Goal: Information Seeking & Learning: Learn about a topic

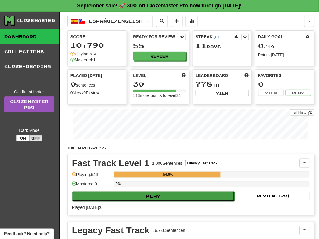
click at [127, 195] on button "Play" at bounding box center [153, 197] width 163 height 10
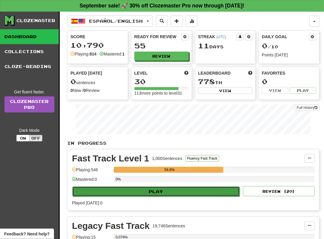
select select "**"
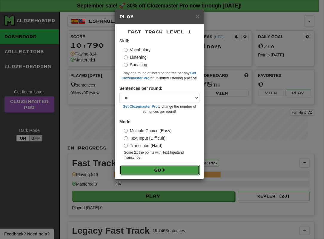
click at [141, 169] on button "Go" at bounding box center [160, 170] width 80 height 10
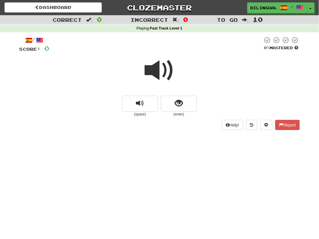
click at [157, 70] on span at bounding box center [160, 71] width 30 height 30
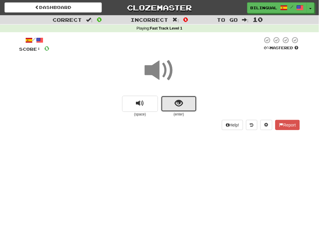
click at [178, 104] on span "show sentence" at bounding box center [179, 104] width 8 height 8
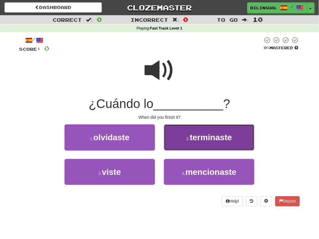
click at [202, 138] on span "terminaste" at bounding box center [211, 137] width 42 height 9
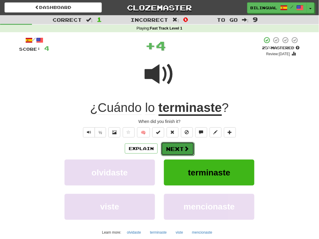
click at [178, 149] on button "Next" at bounding box center [177, 149] width 33 height 14
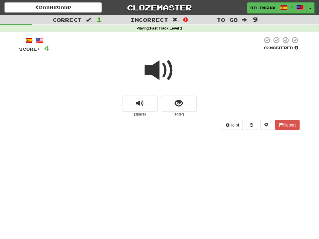
click at [157, 71] on span at bounding box center [160, 71] width 30 height 30
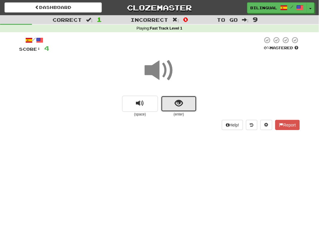
click at [174, 105] on button "show sentence" at bounding box center [179, 104] width 36 height 16
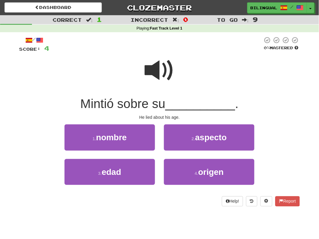
click at [159, 73] on span at bounding box center [160, 71] width 30 height 30
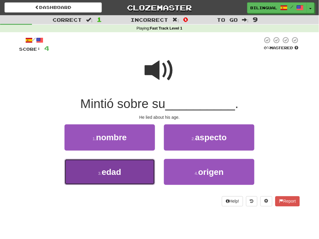
click at [133, 172] on button "3 . edad" at bounding box center [110, 172] width 91 height 26
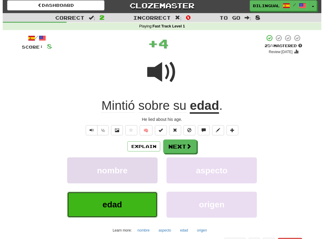
scroll to position [2, 0]
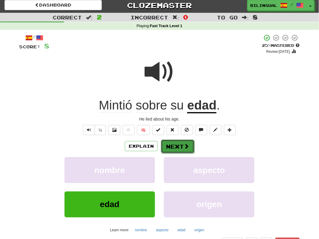
click at [175, 146] on button "Next" at bounding box center [177, 147] width 33 height 14
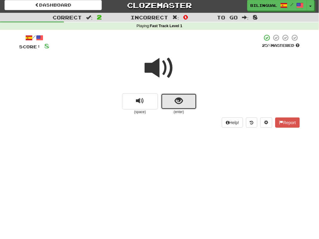
click at [173, 103] on button "show sentence" at bounding box center [179, 102] width 36 height 16
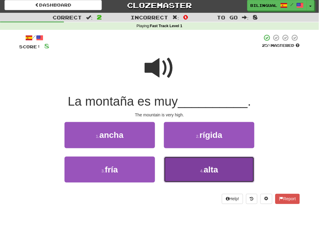
click at [189, 163] on button "4 . alta" at bounding box center [209, 170] width 91 height 26
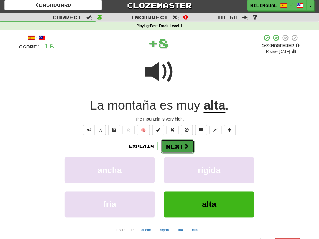
click at [184, 146] on span at bounding box center [186, 146] width 5 height 5
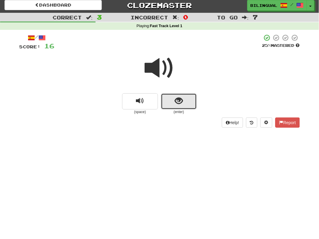
click at [181, 105] on span "show sentence" at bounding box center [179, 101] width 8 height 8
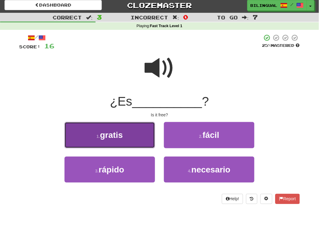
click at [136, 134] on button "1 . gratis" at bounding box center [110, 135] width 91 height 26
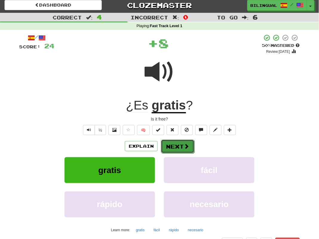
click at [177, 146] on button "Next" at bounding box center [177, 147] width 33 height 14
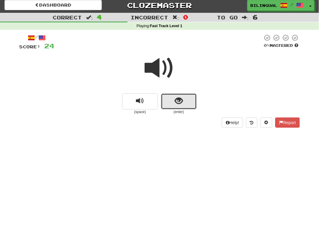
click at [177, 101] on span "show sentence" at bounding box center [179, 101] width 8 height 8
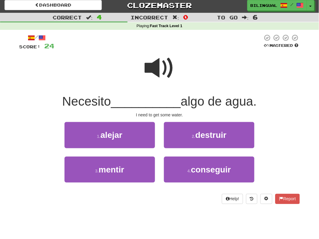
click at [162, 72] on span at bounding box center [160, 68] width 30 height 30
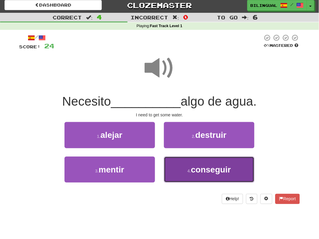
click at [211, 172] on span "conseguir" at bounding box center [211, 169] width 40 height 9
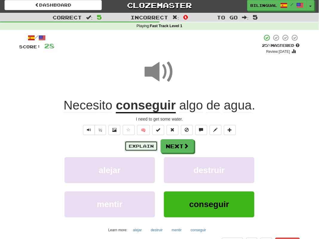
click at [145, 146] on button "Explain" at bounding box center [141, 146] width 33 height 10
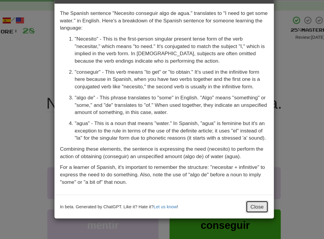
click at [233, 195] on button "Close" at bounding box center [235, 190] width 19 height 10
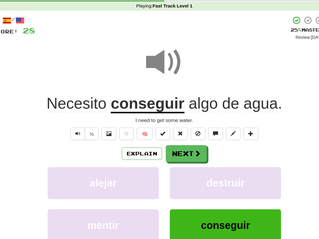
click at [102, 49] on div "+ 4" at bounding box center [158, 44] width 208 height 20
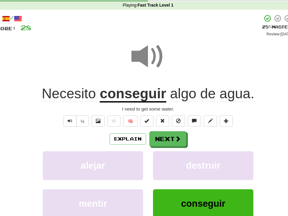
scroll to position [3, 0]
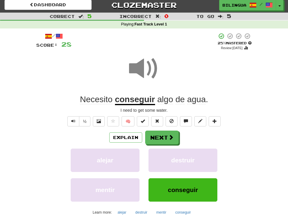
click at [189, 54] on div at bounding box center [143, 72] width 215 height 43
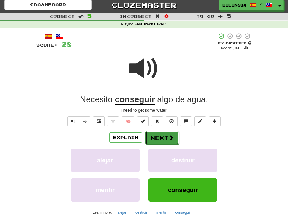
click at [161, 137] on button "Next" at bounding box center [161, 138] width 33 height 14
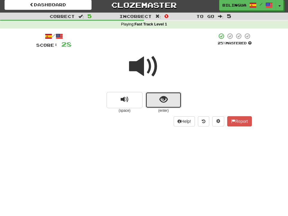
click at [163, 100] on span "show sentence" at bounding box center [163, 99] width 8 height 8
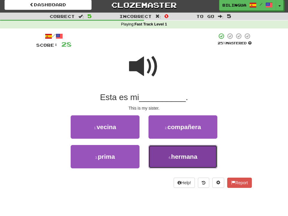
click at [158, 152] on button "4 . hermana" at bounding box center [182, 156] width 69 height 23
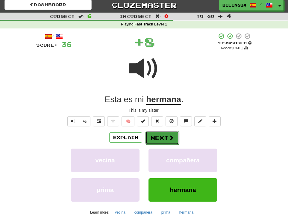
click at [155, 135] on button "Next" at bounding box center [161, 138] width 33 height 14
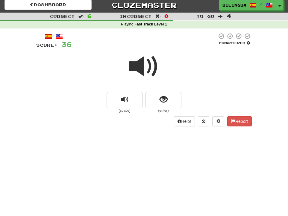
click at [148, 73] on span at bounding box center [144, 66] width 30 height 30
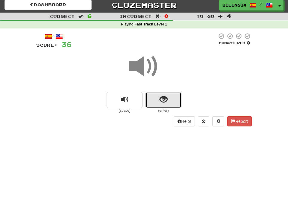
click at [158, 94] on button "show sentence" at bounding box center [163, 100] width 36 height 16
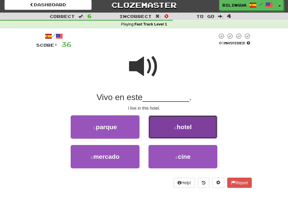
click at [172, 129] on button "2 . hotel" at bounding box center [182, 126] width 69 height 23
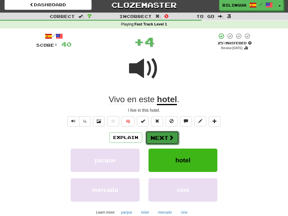
click at [168, 135] on span at bounding box center [170, 137] width 5 height 5
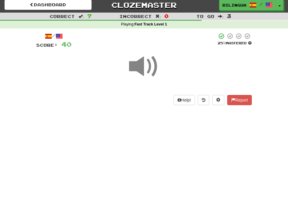
scroll to position [2, 0]
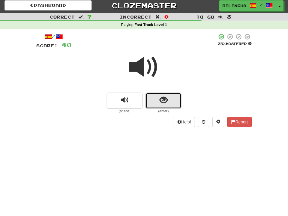
click at [156, 97] on button "show sentence" at bounding box center [163, 100] width 36 height 16
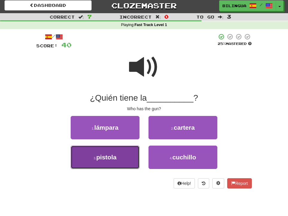
click at [105, 152] on button "3 . pistola" at bounding box center [105, 156] width 69 height 23
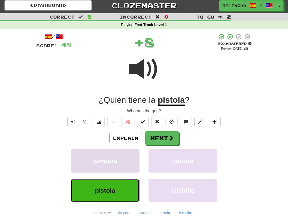
scroll to position [3, 0]
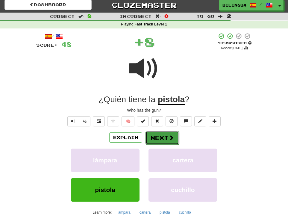
click at [156, 137] on button "Next" at bounding box center [161, 138] width 33 height 14
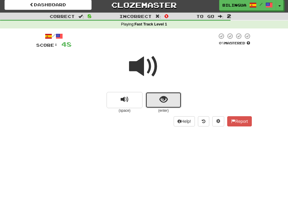
click at [156, 97] on button "show sentence" at bounding box center [163, 100] width 36 height 16
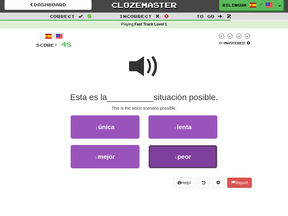
click at [171, 156] on button "4 . peor" at bounding box center [182, 156] width 69 height 23
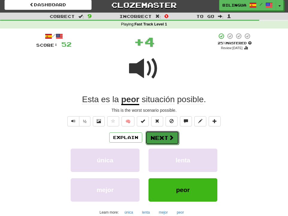
click at [162, 137] on button "Next" at bounding box center [161, 138] width 33 height 14
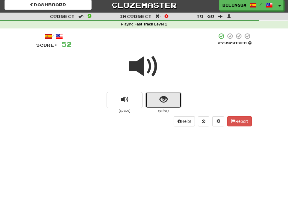
click at [159, 100] on span "show sentence" at bounding box center [163, 99] width 8 height 8
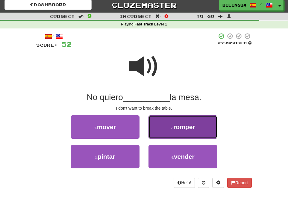
click at [164, 126] on button "2 . romper" at bounding box center [182, 126] width 69 height 23
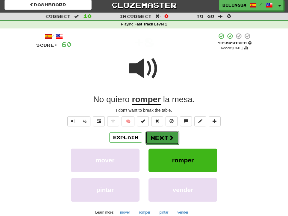
click at [161, 139] on button "Next" at bounding box center [161, 138] width 33 height 14
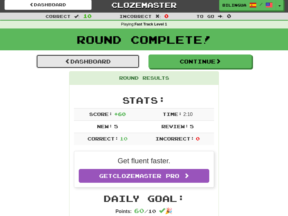
click at [109, 63] on link "Dashboard" at bounding box center [87, 61] width 103 height 14
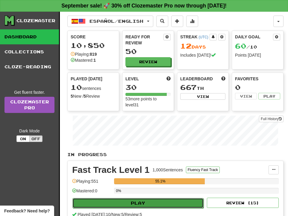
click at [154, 201] on button "Play" at bounding box center [137, 203] width 131 height 10
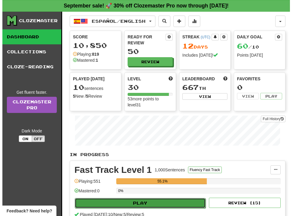
select select "**"
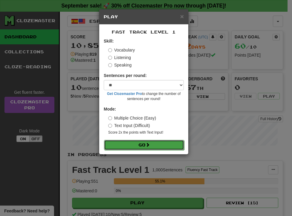
click at [129, 145] on button "Go" at bounding box center [144, 145] width 80 height 10
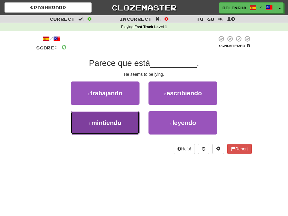
click at [124, 124] on button "3 . mintiendo" at bounding box center [105, 122] width 69 height 23
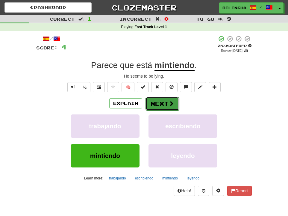
click at [158, 103] on button "Next" at bounding box center [161, 104] width 33 height 14
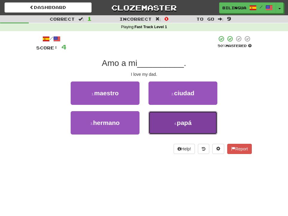
click at [175, 122] on small "4 ." at bounding box center [175, 124] width 3 height 4
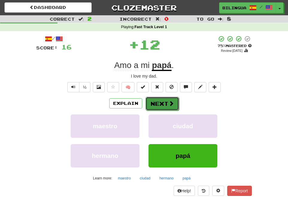
click at [162, 103] on button "Next" at bounding box center [161, 104] width 33 height 14
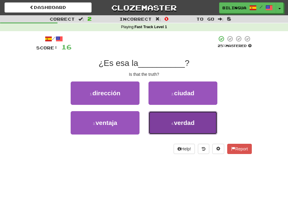
click at [164, 122] on button "4 . verdad" at bounding box center [182, 122] width 69 height 23
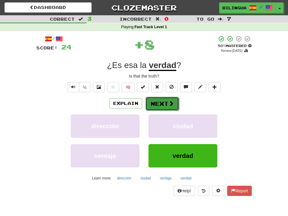
click at [164, 100] on button "Next" at bounding box center [161, 104] width 33 height 14
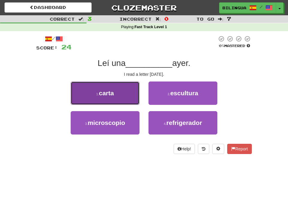
click at [121, 89] on button "1 . carta" at bounding box center [105, 92] width 69 height 23
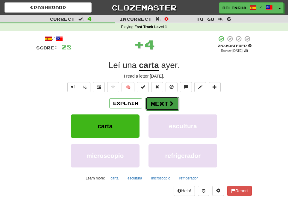
click at [163, 106] on button "Next" at bounding box center [161, 104] width 33 height 14
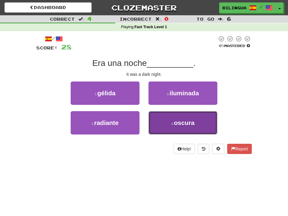
click at [169, 120] on button "4 . oscura" at bounding box center [182, 122] width 69 height 23
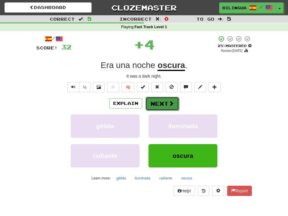
click at [161, 101] on button "Next" at bounding box center [161, 104] width 33 height 14
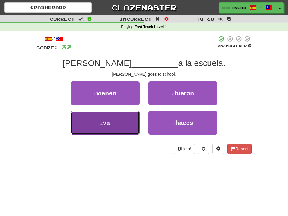
click at [115, 120] on button "3 . va" at bounding box center [105, 122] width 69 height 23
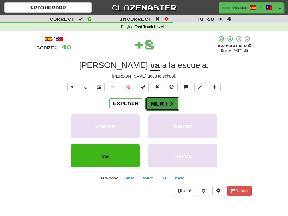
click at [154, 103] on button "Next" at bounding box center [161, 104] width 33 height 14
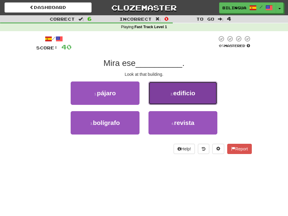
click at [179, 95] on span "edificio" at bounding box center [184, 92] width 22 height 7
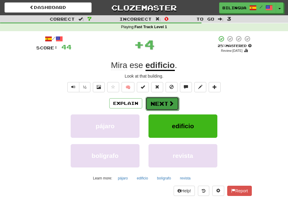
click at [164, 102] on button "Next" at bounding box center [161, 104] width 33 height 14
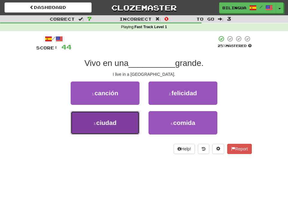
click at [117, 122] on button "3 . ciudad" at bounding box center [105, 122] width 69 height 23
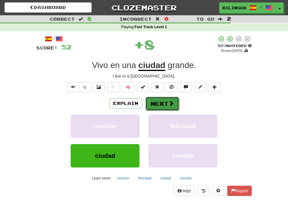
click at [152, 105] on button "Next" at bounding box center [161, 104] width 33 height 14
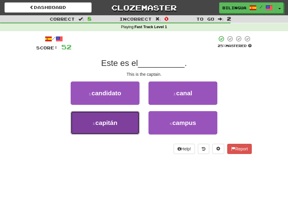
click at [116, 121] on span "capitán" at bounding box center [106, 122] width 22 height 7
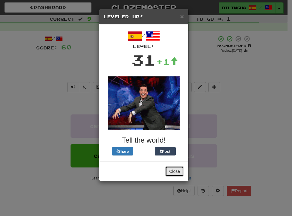
click at [173, 172] on button "Close" at bounding box center [174, 171] width 19 height 10
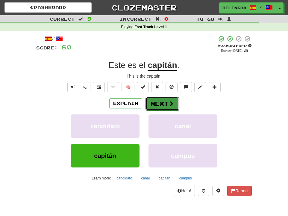
click at [162, 103] on button "Next" at bounding box center [161, 104] width 33 height 14
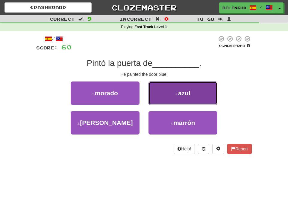
click at [169, 96] on button "2 . azul" at bounding box center [182, 92] width 69 height 23
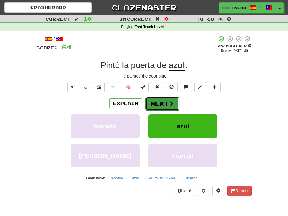
click at [164, 101] on button "Next" at bounding box center [161, 104] width 33 height 14
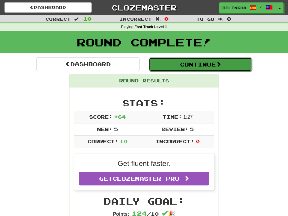
click at [186, 63] on button "Continue" at bounding box center [200, 64] width 103 height 14
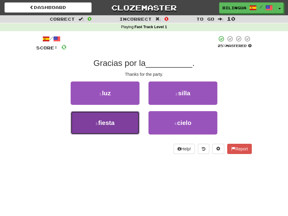
click at [135, 116] on button "3 . fiesta" at bounding box center [105, 122] width 69 height 23
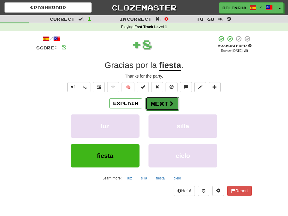
click at [159, 101] on button "Next" at bounding box center [161, 104] width 33 height 14
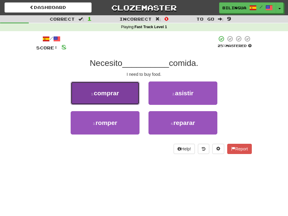
click at [114, 94] on span "comprar" at bounding box center [106, 92] width 25 height 7
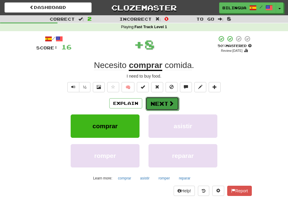
click at [157, 102] on button "Next" at bounding box center [161, 104] width 33 height 14
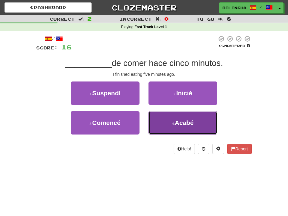
click at [173, 123] on small "4 ." at bounding box center [173, 124] width 3 height 4
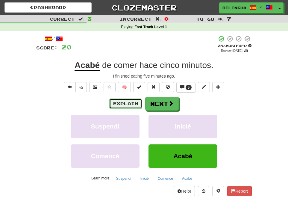
click at [128, 102] on button "Explain" at bounding box center [125, 103] width 33 height 10
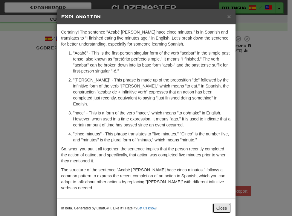
click at [218, 203] on button "Close" at bounding box center [222, 208] width 19 height 10
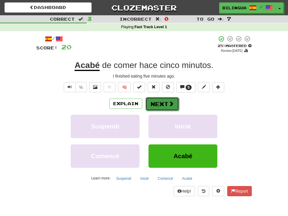
click at [164, 104] on button "Next" at bounding box center [161, 104] width 33 height 14
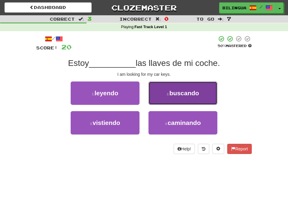
click at [182, 94] on span "buscando" at bounding box center [184, 92] width 30 height 7
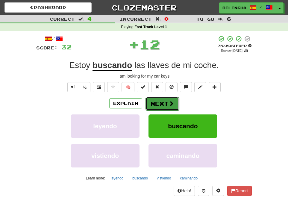
click at [158, 103] on button "Next" at bounding box center [161, 104] width 33 height 14
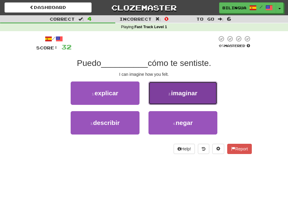
click at [181, 95] on span "imaginar" at bounding box center [184, 92] width 26 height 7
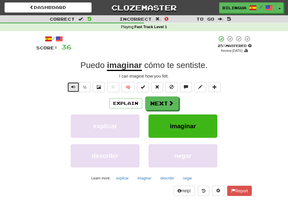
click at [75, 86] on button "Text-to-speech controls" at bounding box center [73, 87] width 12 height 10
click at [75, 86] on span "Text-to-speech controls" at bounding box center [73, 87] width 4 height 4
click at [158, 103] on button "Next" at bounding box center [161, 104] width 33 height 14
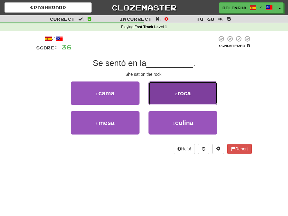
click at [175, 94] on small "2 ." at bounding box center [176, 94] width 3 height 4
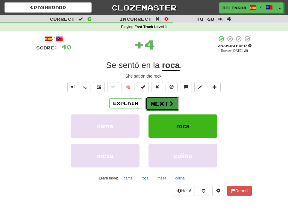
click at [158, 102] on button "Next" at bounding box center [161, 104] width 33 height 14
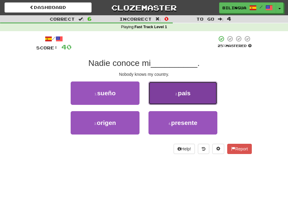
click at [172, 93] on button "2 . país" at bounding box center [182, 92] width 69 height 23
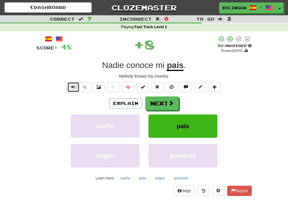
click at [71, 86] on span "Text-to-speech controls" at bounding box center [73, 87] width 4 height 4
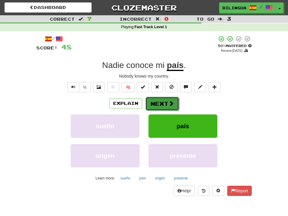
click at [164, 101] on button "Next" at bounding box center [161, 104] width 33 height 14
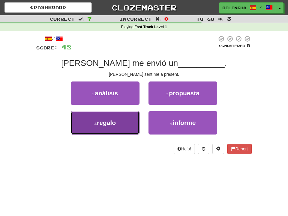
click at [116, 121] on span "regalo" at bounding box center [106, 122] width 19 height 7
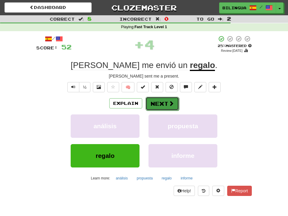
click at [163, 100] on button "Next" at bounding box center [161, 104] width 33 height 14
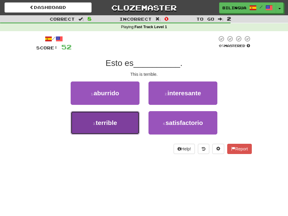
click at [117, 123] on span "terrible" at bounding box center [106, 122] width 21 height 7
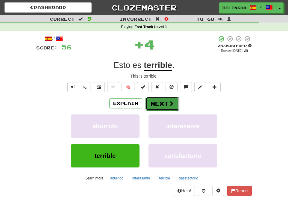
click at [156, 103] on button "Next" at bounding box center [161, 104] width 33 height 14
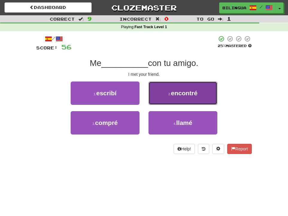
click at [172, 91] on span "encontré" at bounding box center [184, 92] width 27 height 7
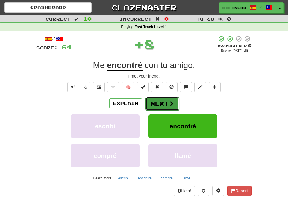
click at [163, 103] on button "Next" at bounding box center [161, 104] width 33 height 14
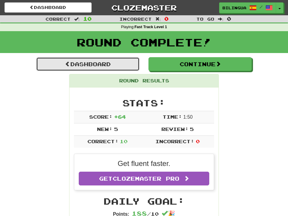
click at [107, 62] on link "Dashboard" at bounding box center [87, 64] width 103 height 14
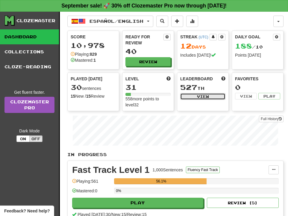
click at [213, 95] on button "View" at bounding box center [202, 96] width 45 height 7
select select "**********"
